Goal: Task Accomplishment & Management: Use online tool/utility

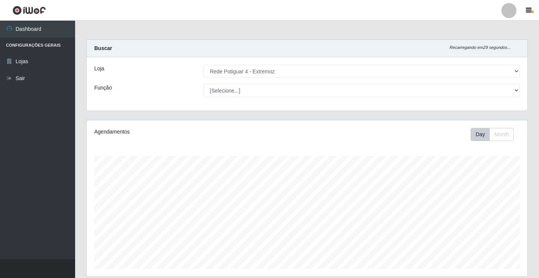
select select "78"
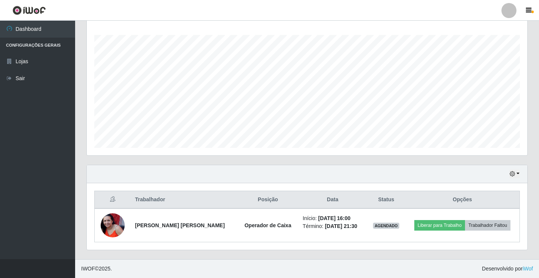
scroll to position [156, 441]
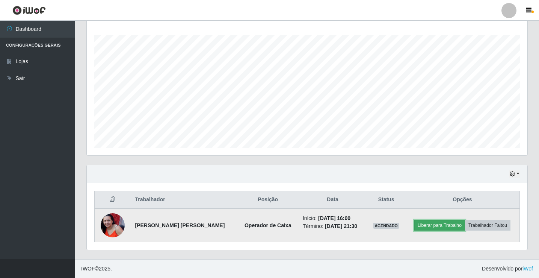
click at [446, 224] on button "Liberar para Trabalho" at bounding box center [440, 225] width 51 height 11
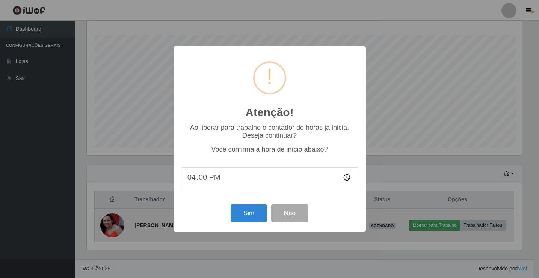
scroll to position [156, 437]
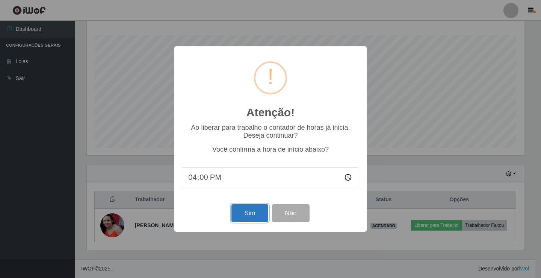
click at [250, 217] on button "Sim" at bounding box center [250, 213] width 36 height 18
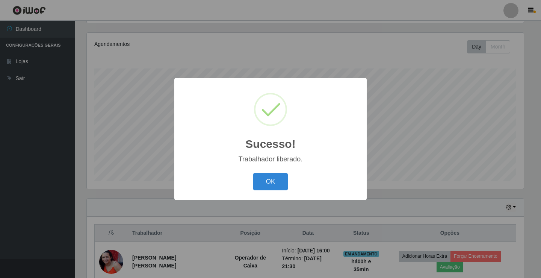
click at [253, 173] on button "OK" at bounding box center [270, 182] width 35 height 18
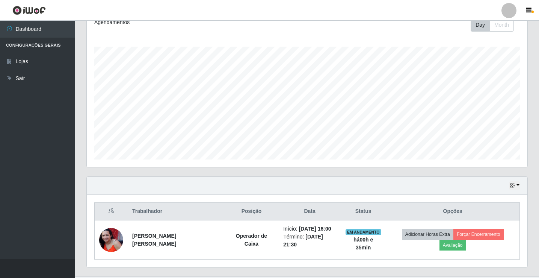
scroll to position [121, 0]
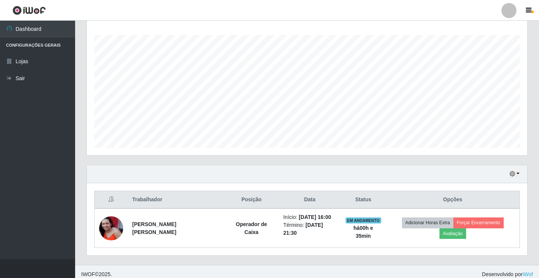
click at [453, 153] on div "Agendamentos Day Month 17/08 Agendamentos 23" at bounding box center [307, 77] width 441 height 156
click at [520, 171] on button "button" at bounding box center [515, 174] width 11 height 9
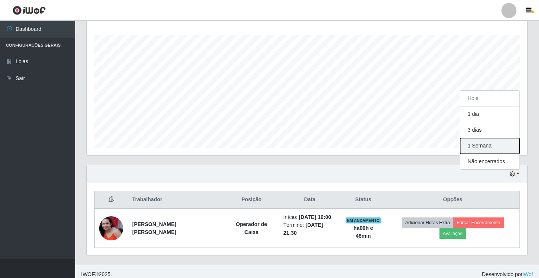
click at [486, 144] on button "1 Semana" at bounding box center [489, 146] width 59 height 16
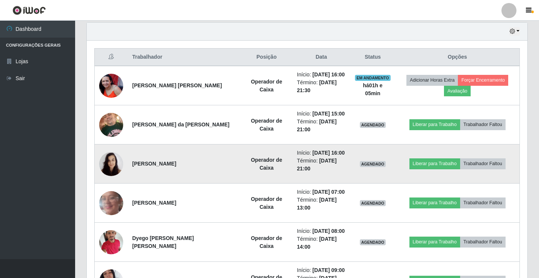
scroll to position [250, 0]
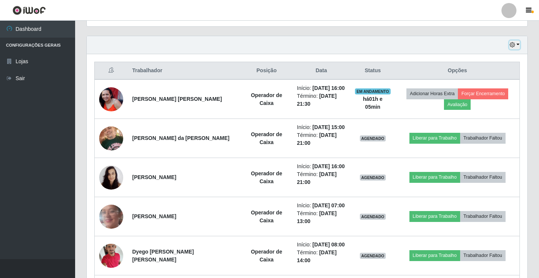
click at [514, 43] on icon "button" at bounding box center [512, 44] width 5 height 5
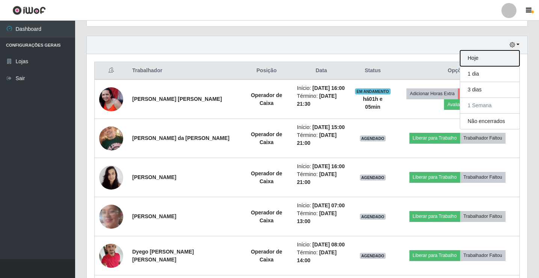
click at [503, 54] on button "Hoje" at bounding box center [489, 58] width 59 height 16
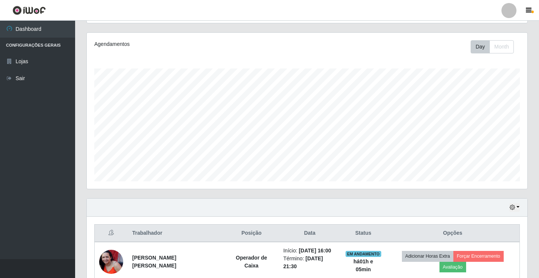
scroll to position [121, 0]
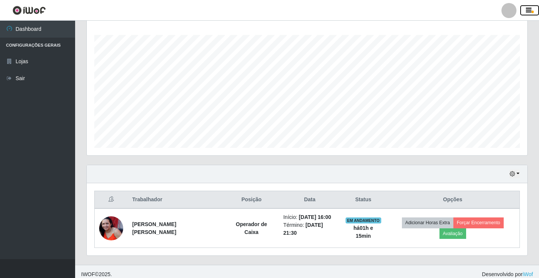
click at [530, 6] on button "button" at bounding box center [530, 10] width 19 height 11
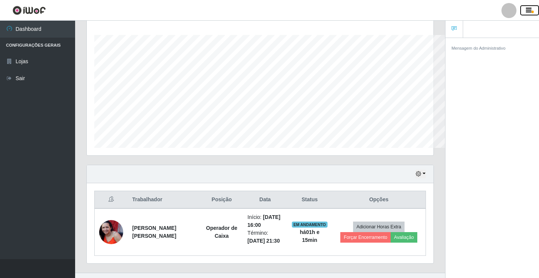
scroll to position [375753, 375562]
click at [530, 6] on button "button" at bounding box center [530, 10] width 19 height 11
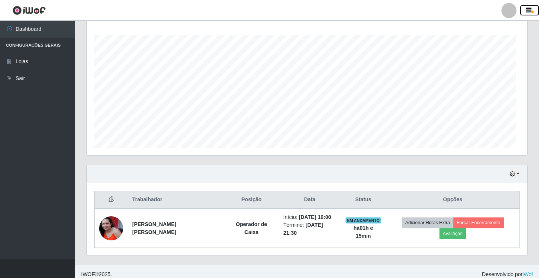
scroll to position [156, 441]
